Goal: Download file/media: Obtain a digital file from the website

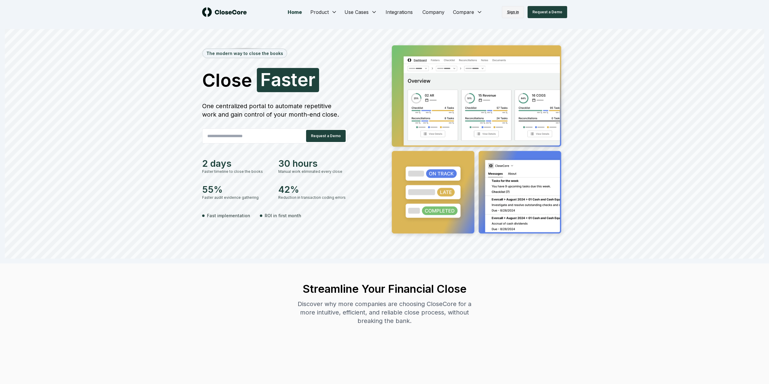
click at [510, 14] on link "Sign in" at bounding box center [513, 12] width 22 height 12
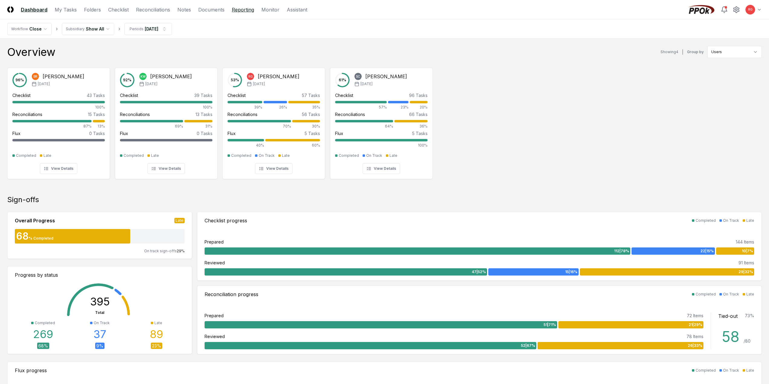
click at [241, 11] on link "Reporting" at bounding box center [243, 9] width 22 height 7
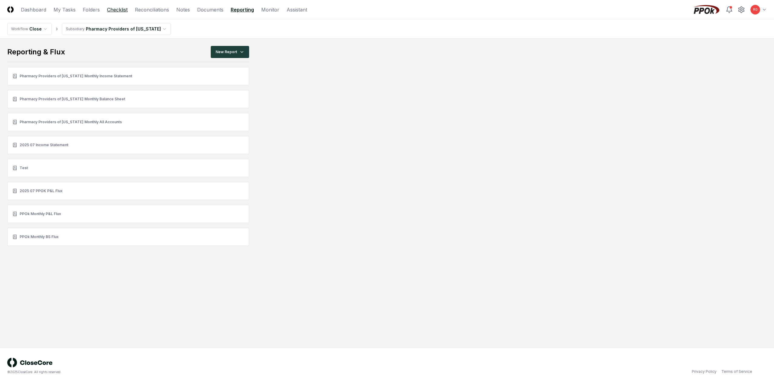
click at [113, 9] on link "Checklist" at bounding box center [117, 9] width 21 height 7
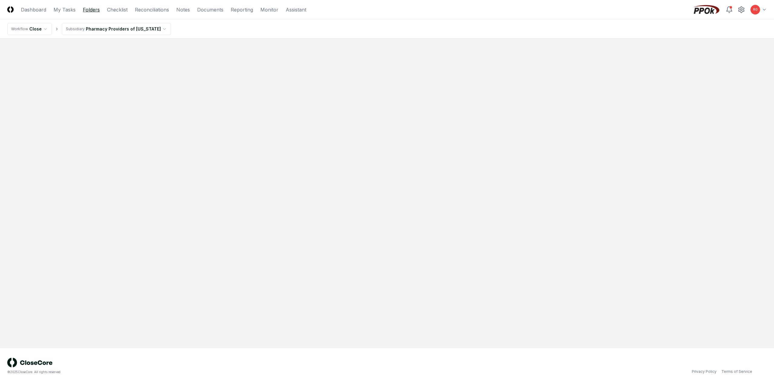
click at [90, 11] on link "Folders" at bounding box center [91, 9] width 17 height 7
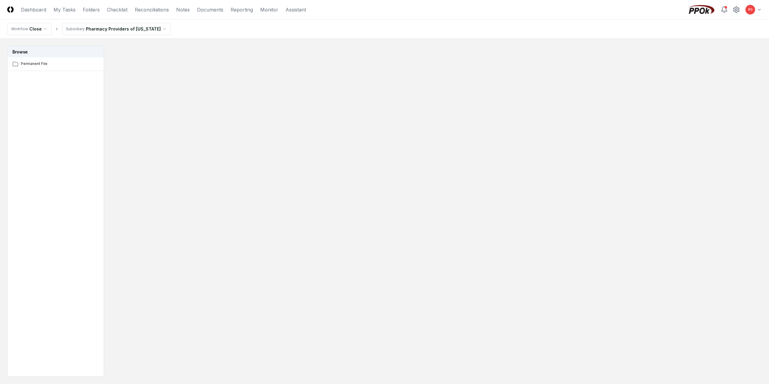
click at [108, 32] on html "CloseCore Dashboard My Tasks Folders Checklist Reconciliations Notes Documents …" at bounding box center [384, 210] width 769 height 420
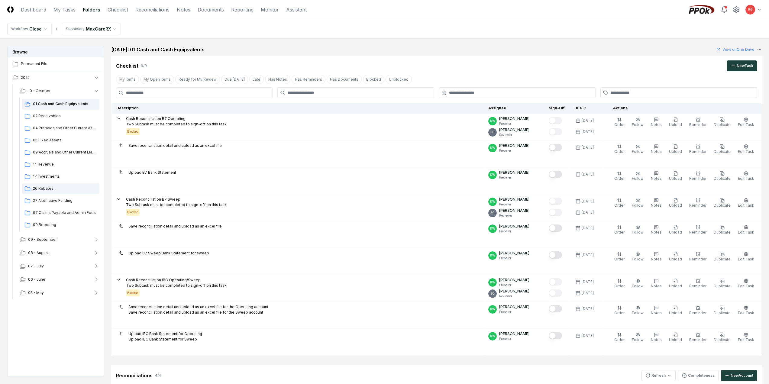
click at [45, 187] on span "26 Rebates" at bounding box center [65, 188] width 64 height 5
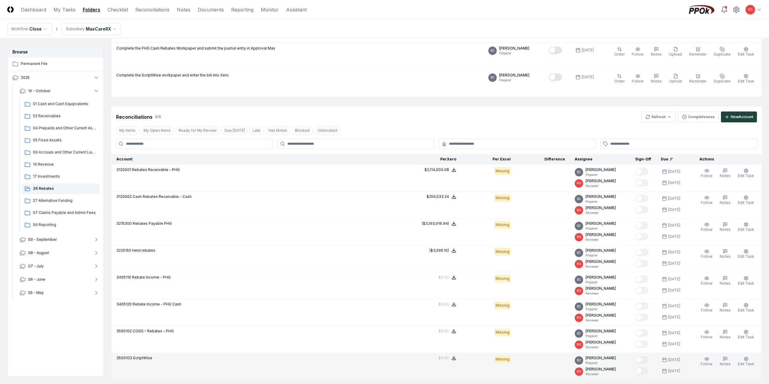
scroll to position [181, 0]
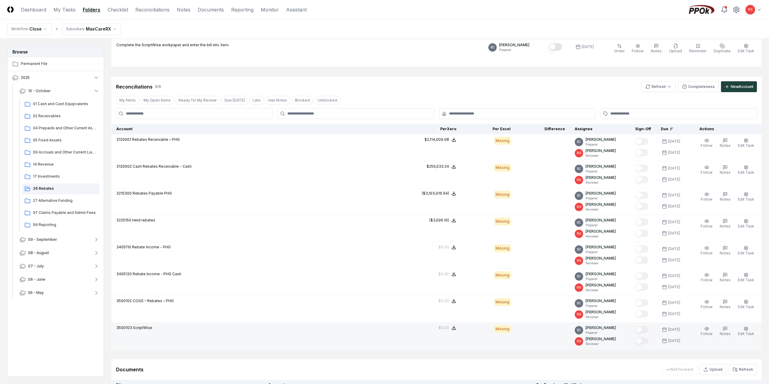
click at [138, 328] on span "ScriptWise" at bounding box center [142, 328] width 19 height 5
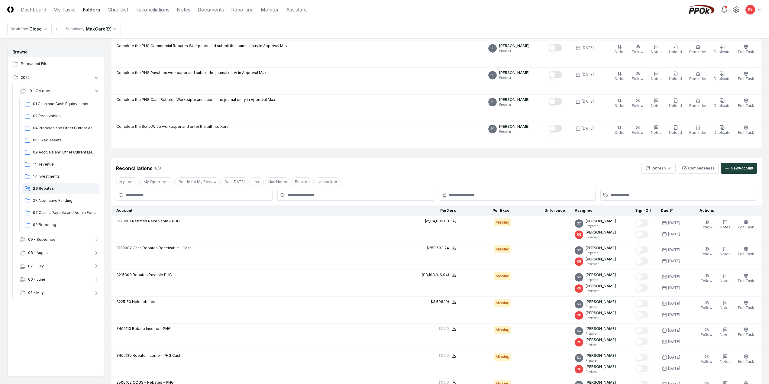
scroll to position [9, 0]
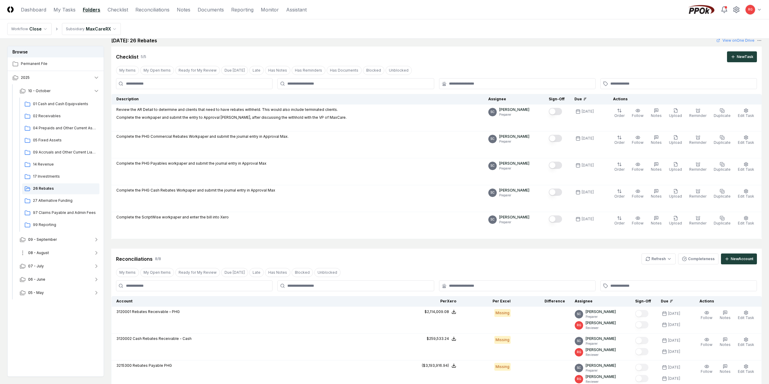
click at [41, 254] on span "08 - August" at bounding box center [38, 252] width 21 height 5
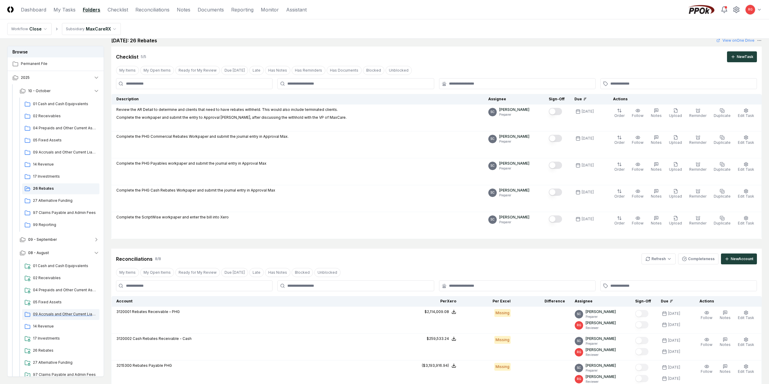
scroll to position [60, 0]
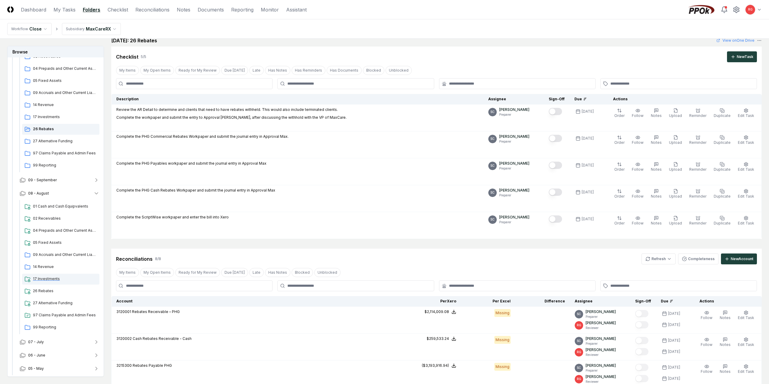
drag, startPoint x: 47, startPoint y: 290, endPoint x: 79, endPoint y: 277, distance: 34.0
click at [47, 289] on span "26 Rebates" at bounding box center [65, 290] width 64 height 5
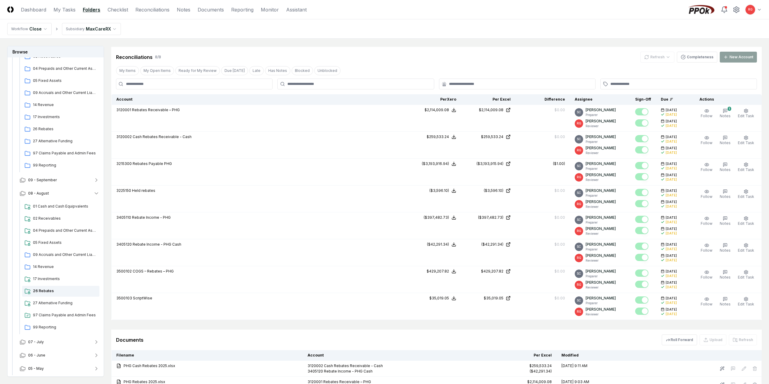
scroll to position [342, 0]
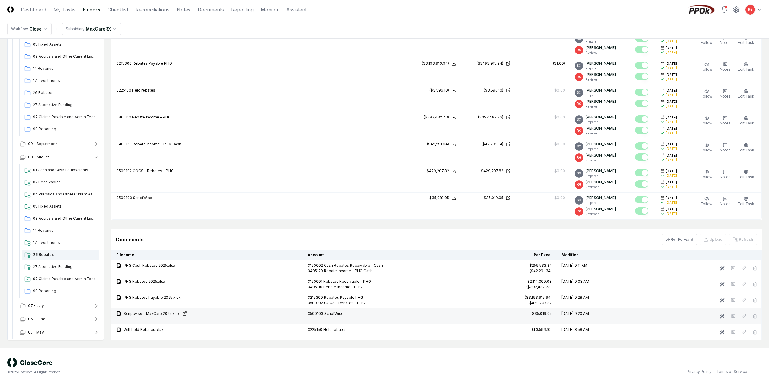
click at [143, 314] on link "Scriptwise - MaxCare 2025.xlsx" at bounding box center [207, 313] width 182 height 5
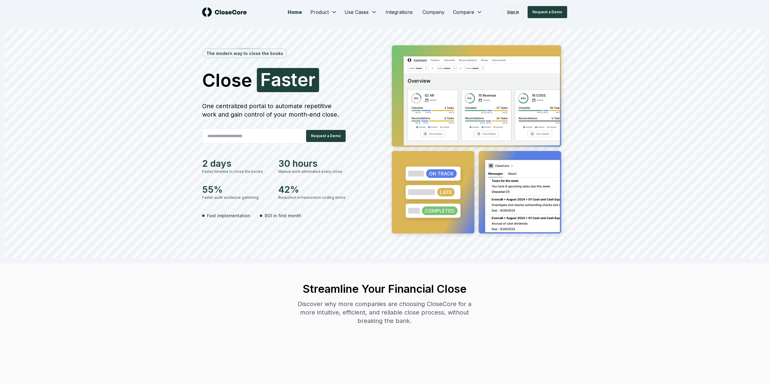
click at [519, 10] on link "Sign in" at bounding box center [513, 12] width 22 height 12
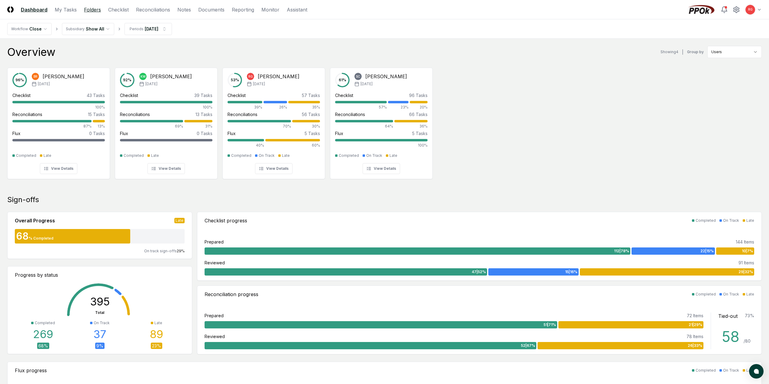
click at [97, 7] on link "Folders" at bounding box center [92, 9] width 17 height 7
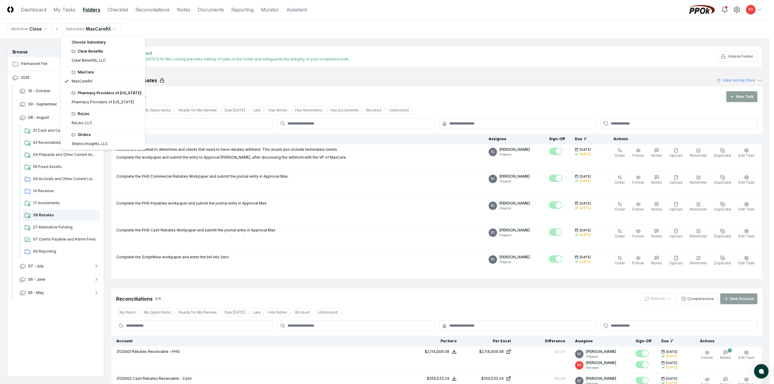
click at [83, 31] on html "CloseCore Dashboard My Tasks Folders Checklist Reconciliations Notes Documents …" at bounding box center [387, 363] width 774 height 726
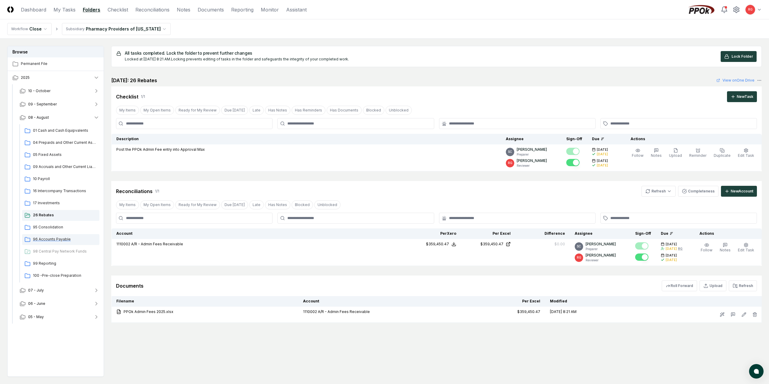
click at [55, 238] on span "96 Accounts Payable" at bounding box center [65, 239] width 64 height 5
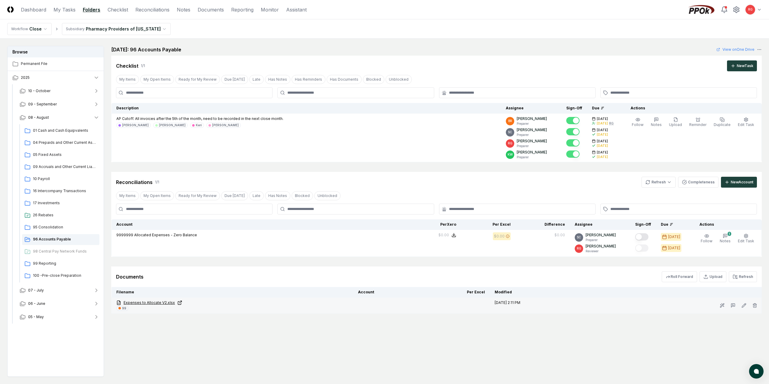
click at [150, 302] on link "Expenses to Allocate V2.xlsx" at bounding box center [232, 302] width 232 height 5
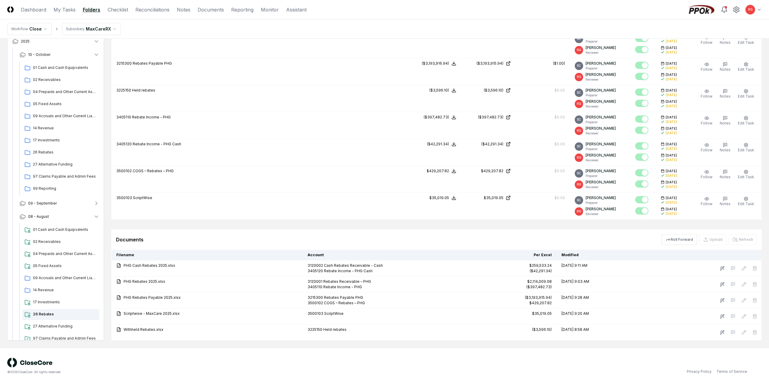
scroll to position [60, 0]
